Goal: Task Accomplishment & Management: Complete application form

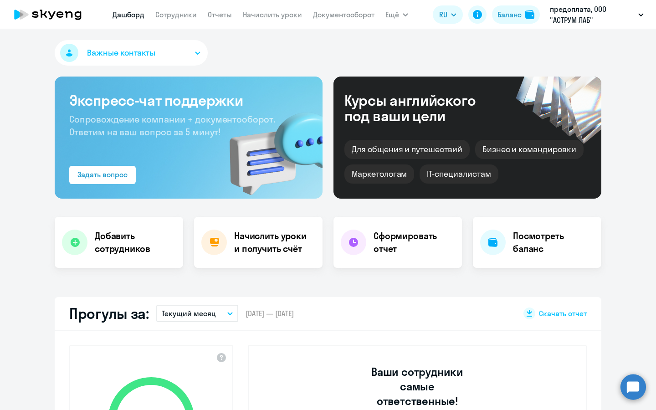
select select "30"
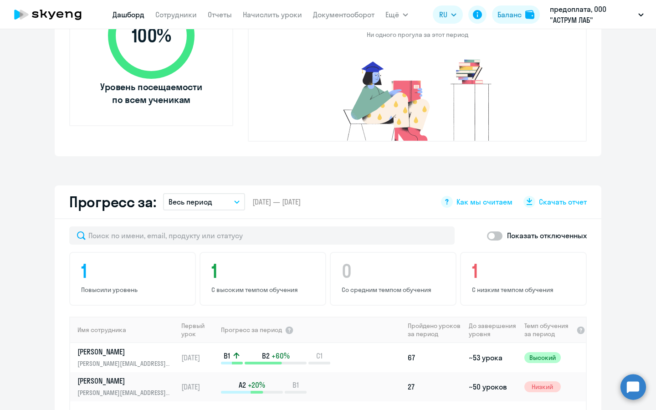
scroll to position [417, 0]
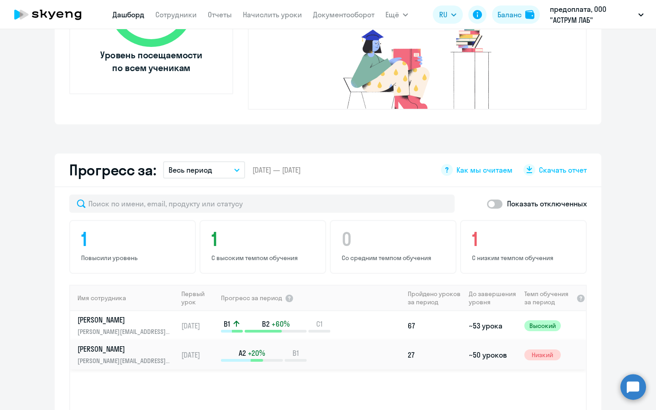
click at [142, 344] on p "[PERSON_NAME]" at bounding box center [124, 349] width 94 height 10
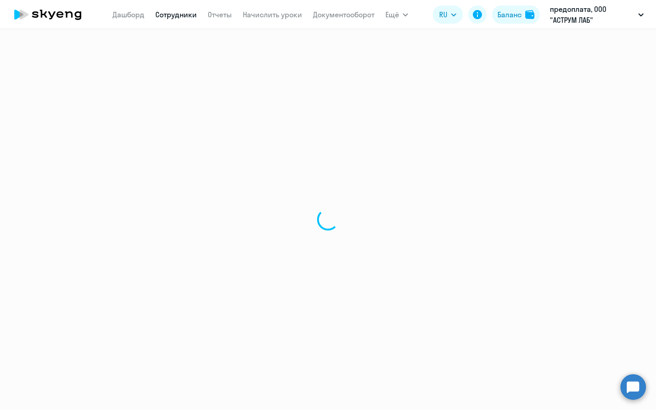
select select "english"
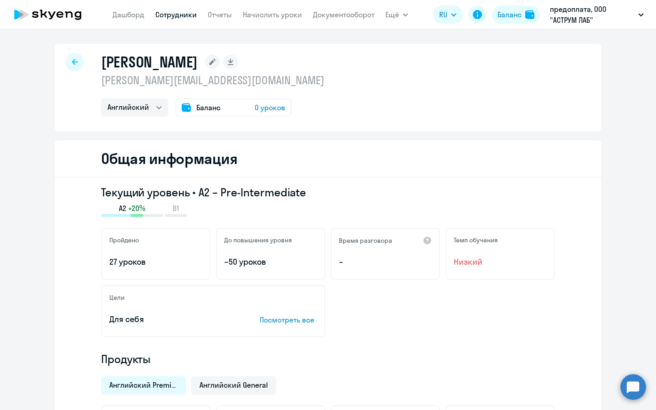
click at [76, 63] on icon at bounding box center [75, 62] width 6 height 6
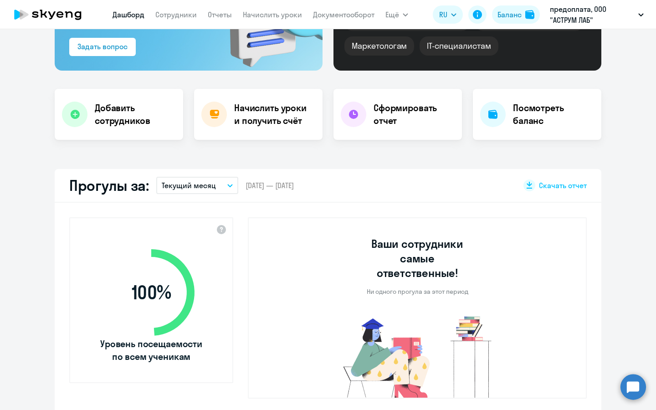
select select "30"
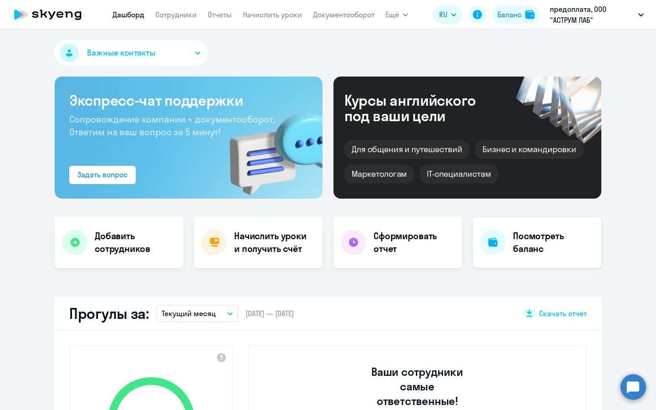
click at [538, 241] on h4 "Посмотреть баланс" at bounding box center [553, 243] width 81 height 26
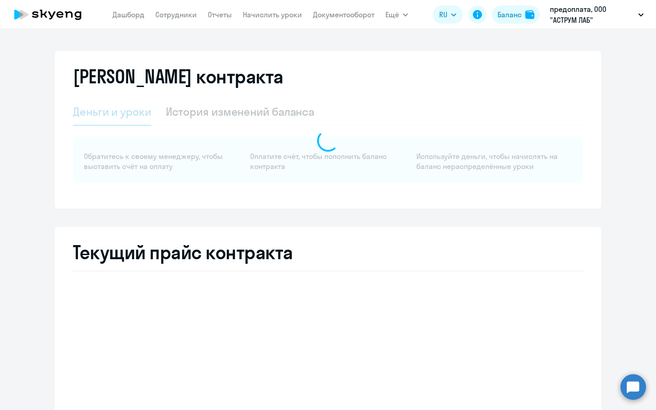
select select "english_adult_not_native_speaker"
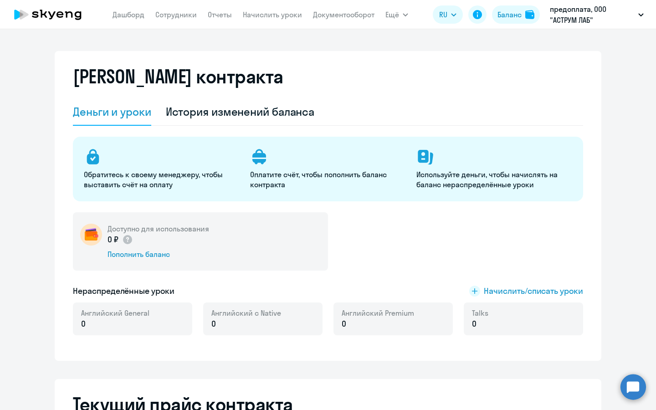
click at [98, 118] on div "Деньги и уроки" at bounding box center [112, 111] width 78 height 15
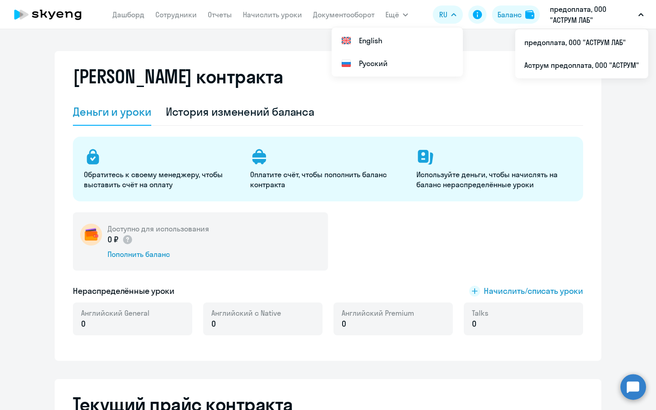
click at [578, 19] on p "предоплата, ООО "АСТРУМ ЛАБ"" at bounding box center [592, 15] width 85 height 22
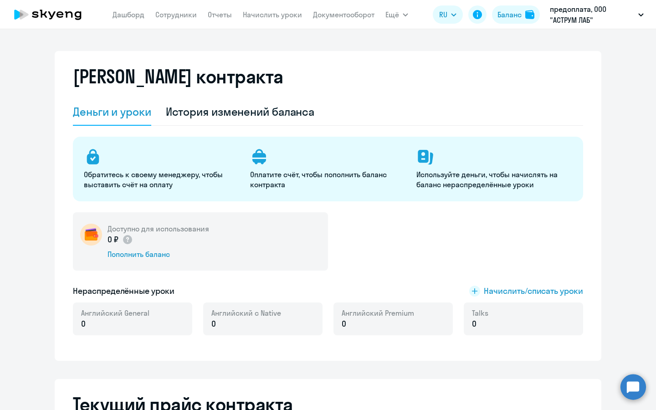
click at [578, 19] on p "предоплата, ООО "АСТРУМ ЛАБ"" at bounding box center [592, 15] width 85 height 22
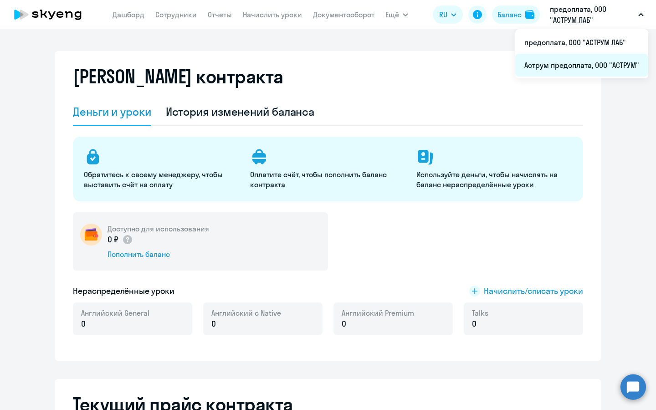
click at [570, 61] on li "Аструм предоплата, ООО "АСТРУМ"" at bounding box center [581, 65] width 133 height 23
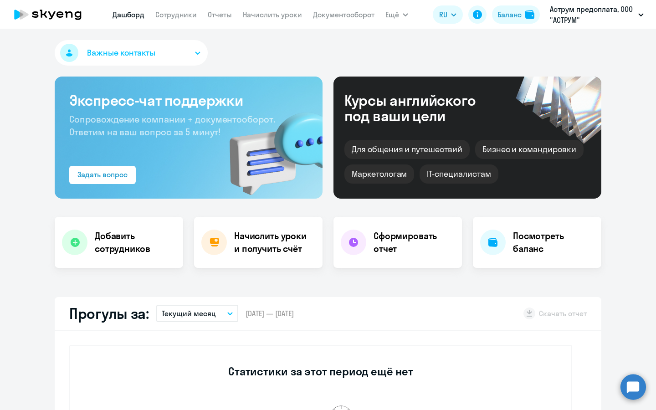
select select "30"
click at [283, 244] on h4 "Начислить уроки и получить счёт" at bounding box center [273, 243] width 79 height 26
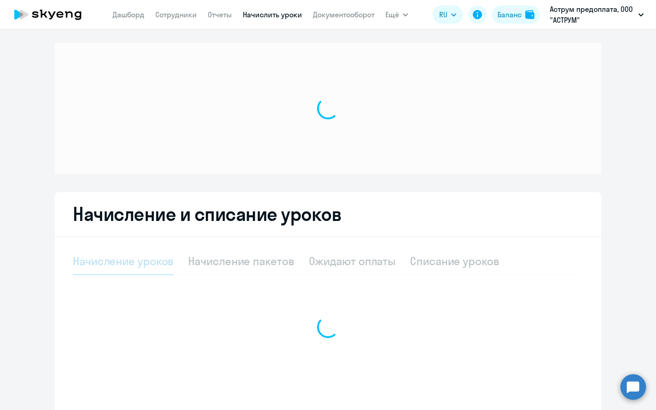
select select "10"
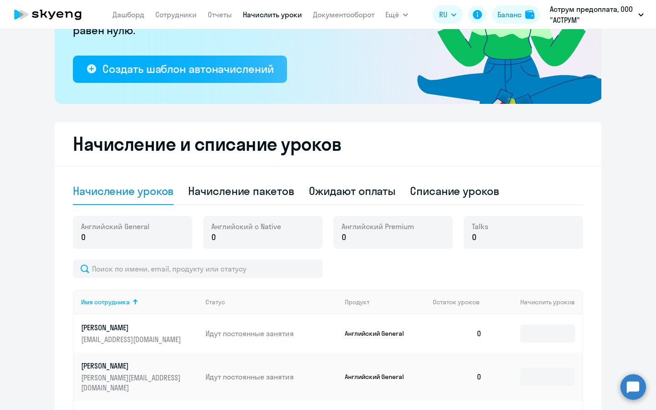
scroll to position [164, 0]
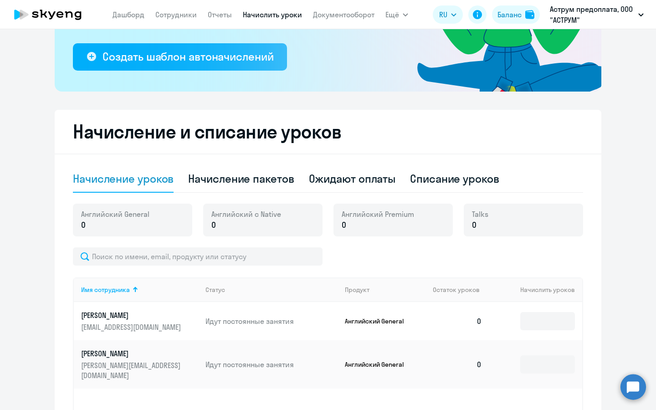
click at [140, 228] on p "0" at bounding box center [115, 225] width 68 height 12
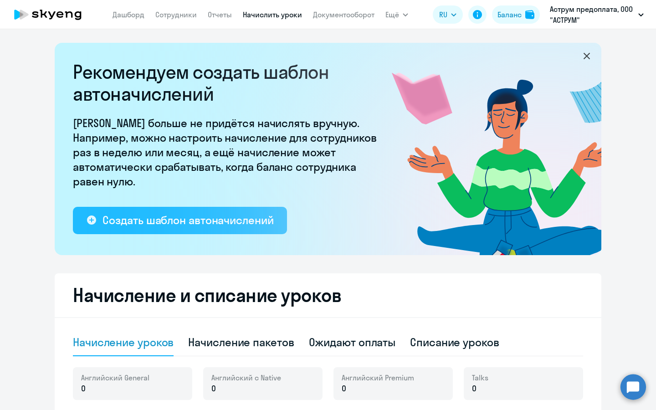
scroll to position [0, 0]
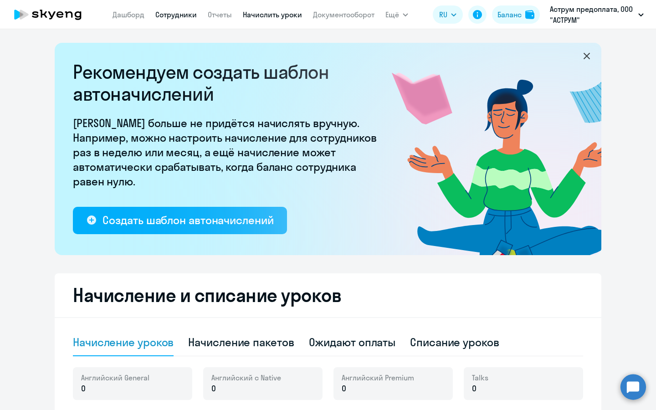
click at [166, 12] on link "Сотрудники" at bounding box center [175, 14] width 41 height 9
select select "30"
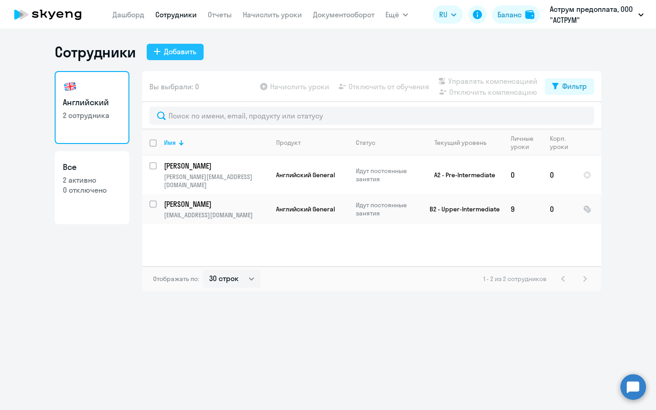
click at [174, 51] on div "Добавить" at bounding box center [180, 51] width 32 height 11
select select "english_adult_not_native_speaker"
select select "3"
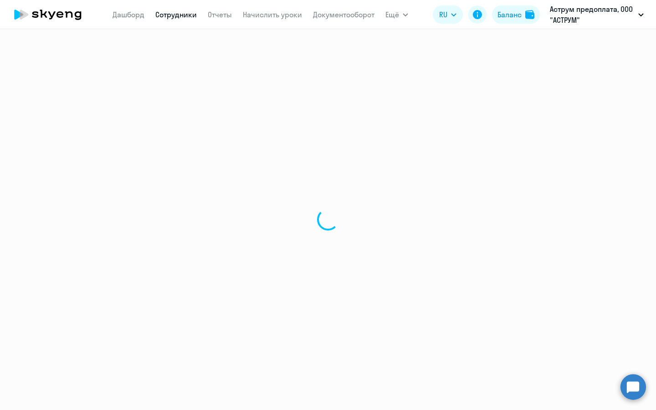
select select "30"
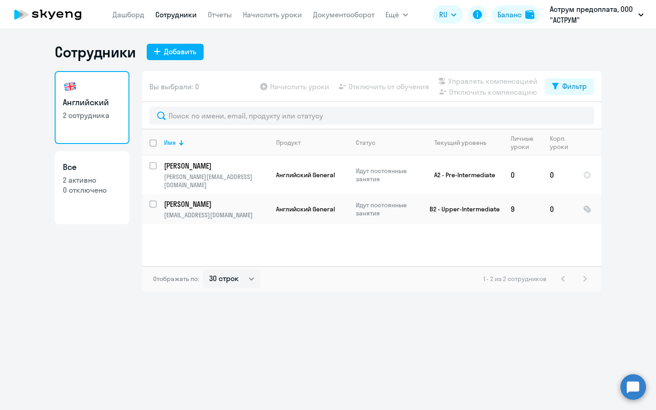
click at [97, 182] on p "2 активно" at bounding box center [92, 180] width 58 height 10
select select "30"
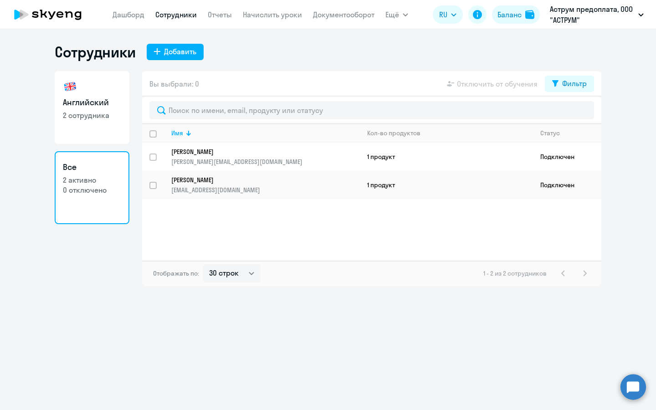
click at [93, 119] on p "2 сотрудника" at bounding box center [92, 115] width 58 height 10
select select "30"
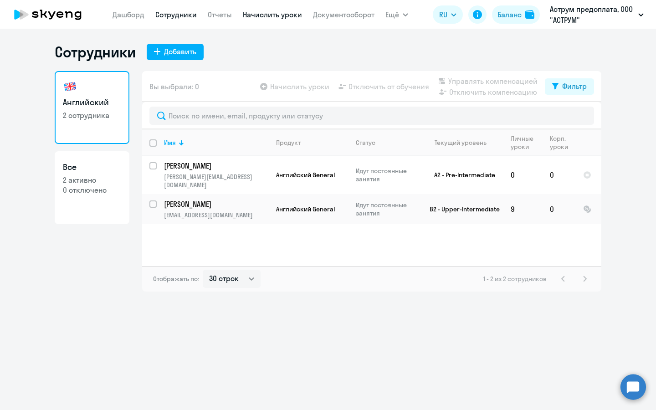
click at [281, 16] on link "Начислить уроки" at bounding box center [272, 14] width 59 height 9
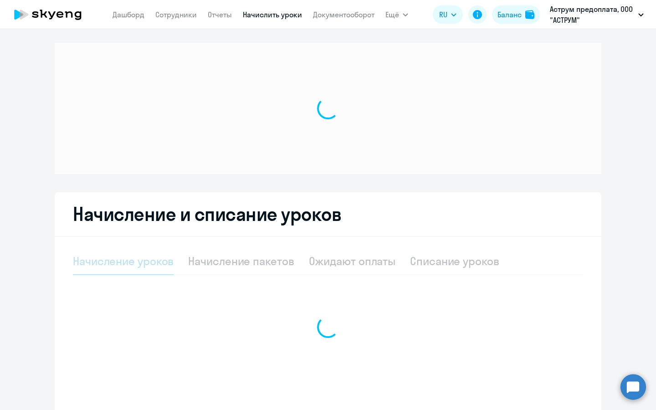
select select "10"
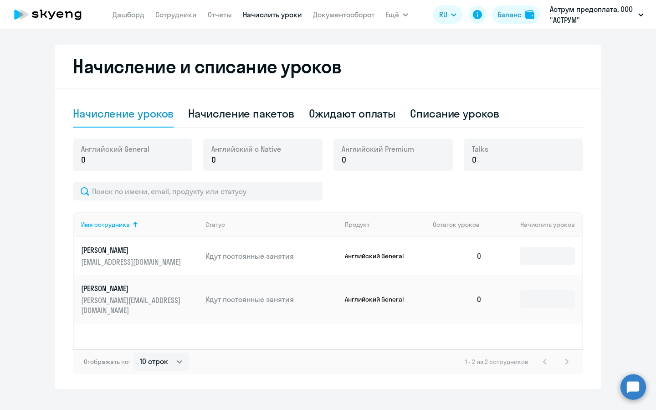
scroll to position [229, 0]
click at [123, 153] on p "0" at bounding box center [115, 159] width 68 height 12
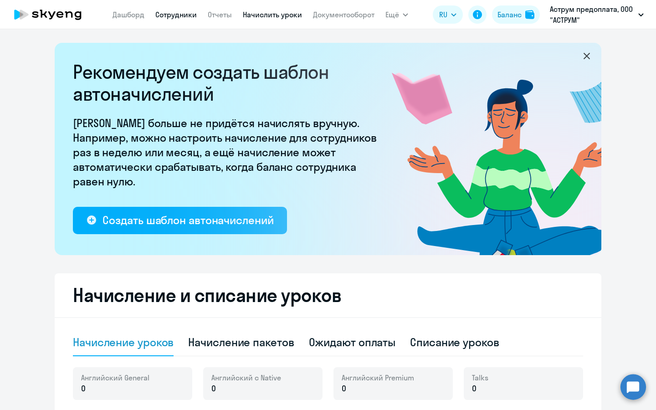
scroll to position [0, 0]
click at [166, 16] on link "Сотрудники" at bounding box center [175, 14] width 41 height 9
select select "30"
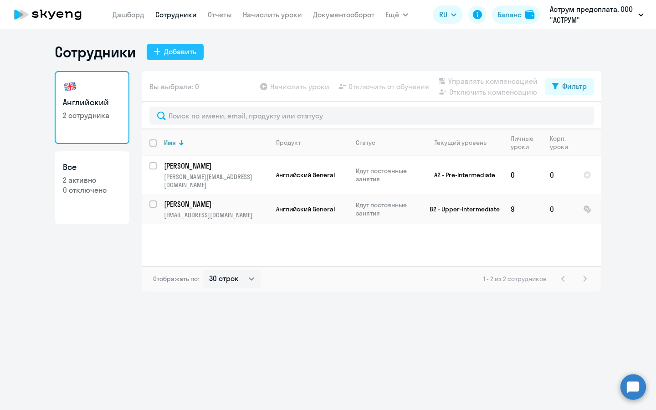
click at [194, 47] on div "Добавить" at bounding box center [180, 51] width 32 height 11
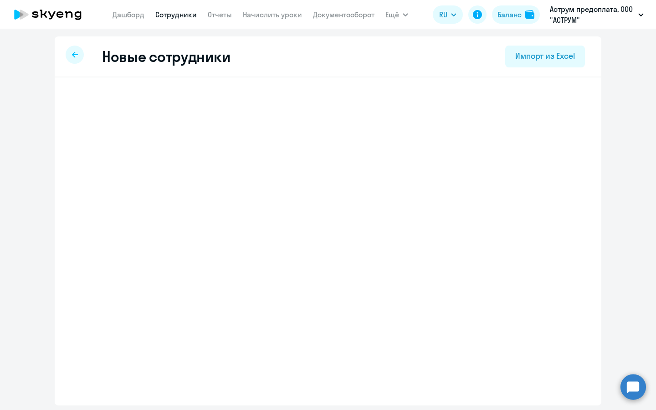
select select "english_adult_not_native_speaker"
select select "3"
